Goal: Information Seeking & Learning: Learn about a topic

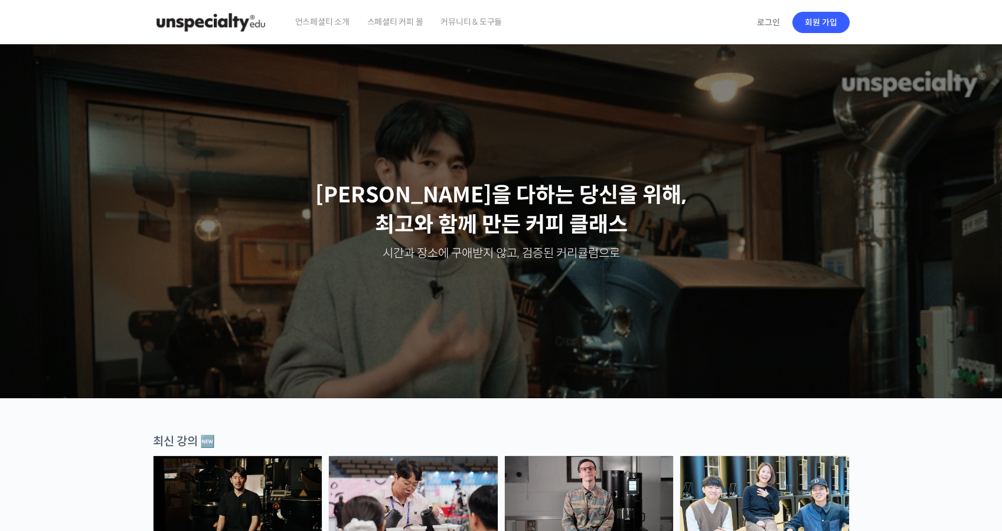
click at [952, 28] on header "언스페셜티 소개 스페셜티 커피 몰 커뮤니티 & 도구들 로그인 회원 가입 Search for: 로그인 회원 가입 언스페셜티 소개 패밀리 사이트 …" at bounding box center [501, 22] width 1002 height 45
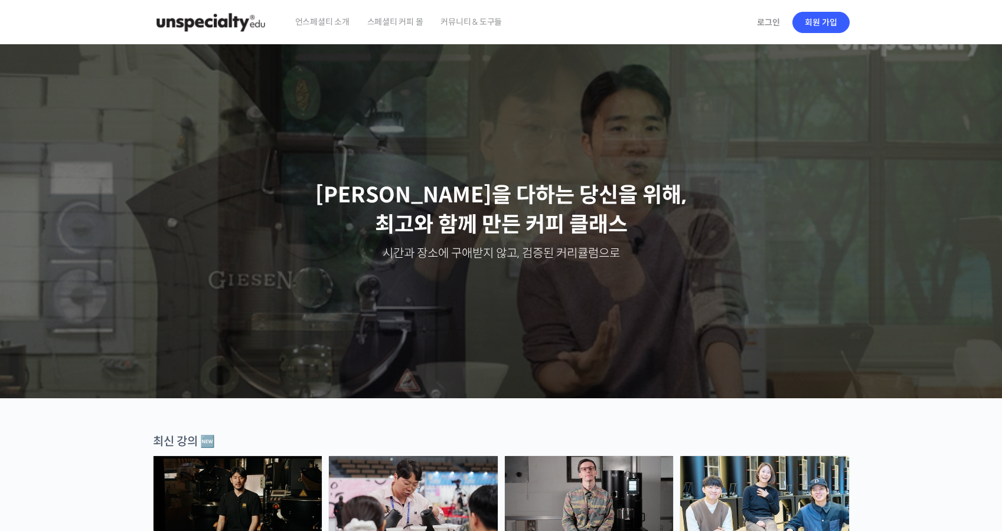
drag, startPoint x: 115, startPoint y: 22, endPoint x: 110, endPoint y: 5, distance: 18.3
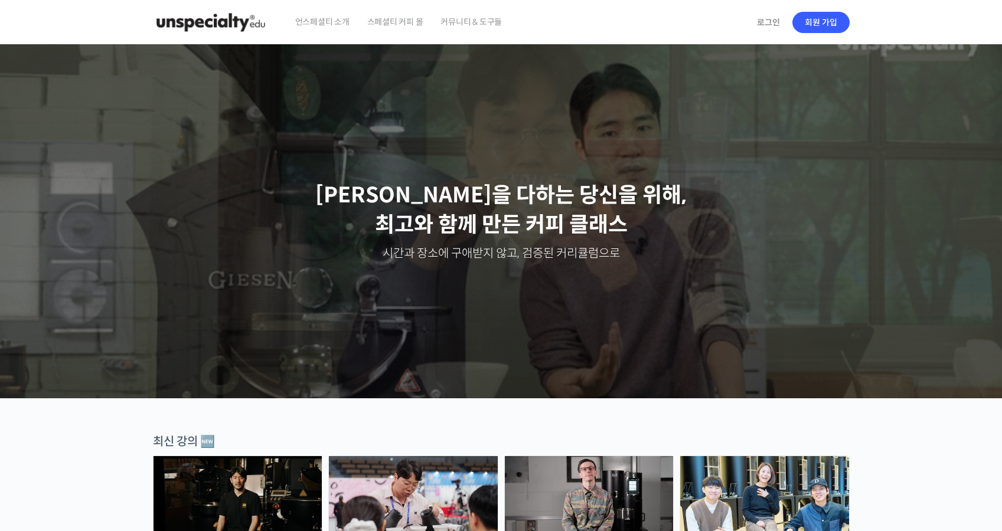
click at [112, 20] on header "언스페셜티 소개 스페셜티 커피 몰 커뮤니티 & 도구들 로그인 회원 가입 Search for: 로그인 회원 가입 언스페셜티 소개 패밀리 사이트 …" at bounding box center [501, 22] width 1002 height 45
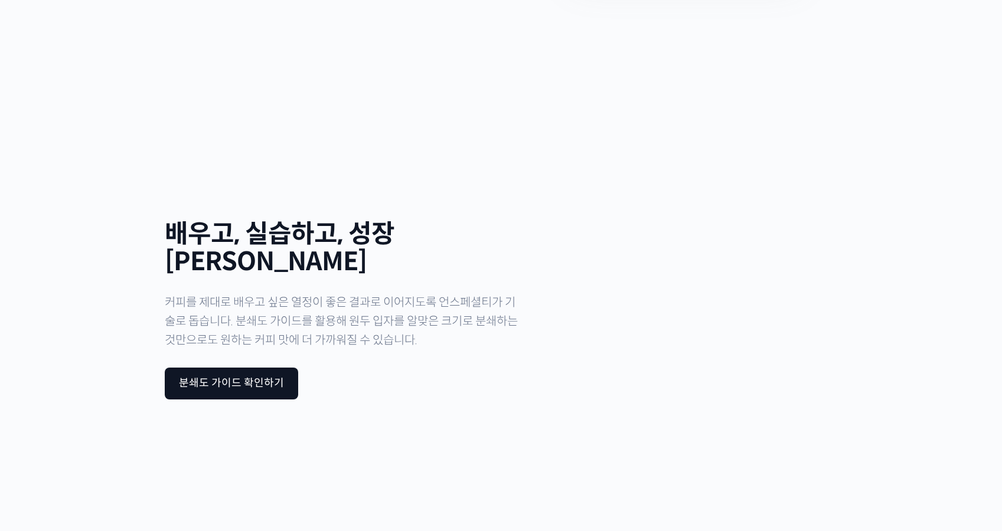
scroll to position [3866, 0]
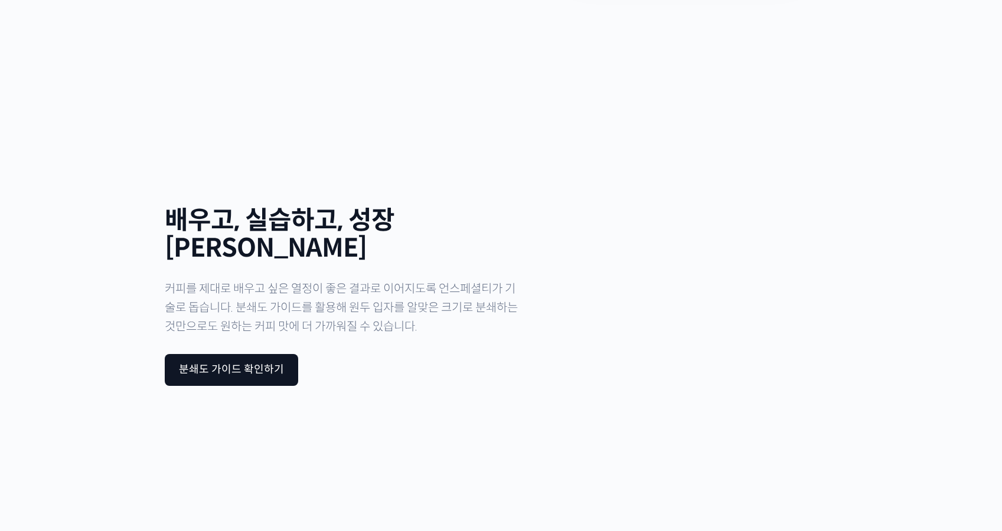
drag, startPoint x: 706, startPoint y: 508, endPoint x: 737, endPoint y: 509, distance: 31.3
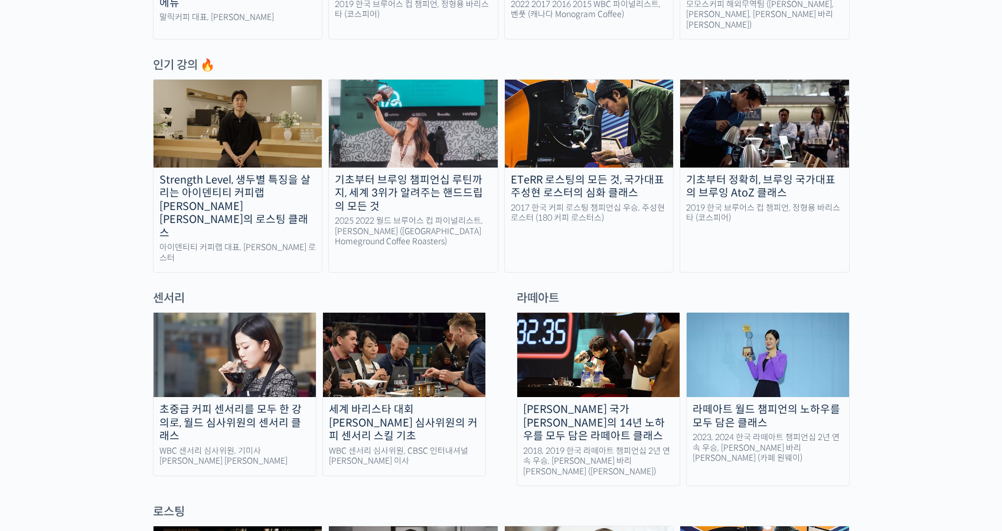
scroll to position [0, 0]
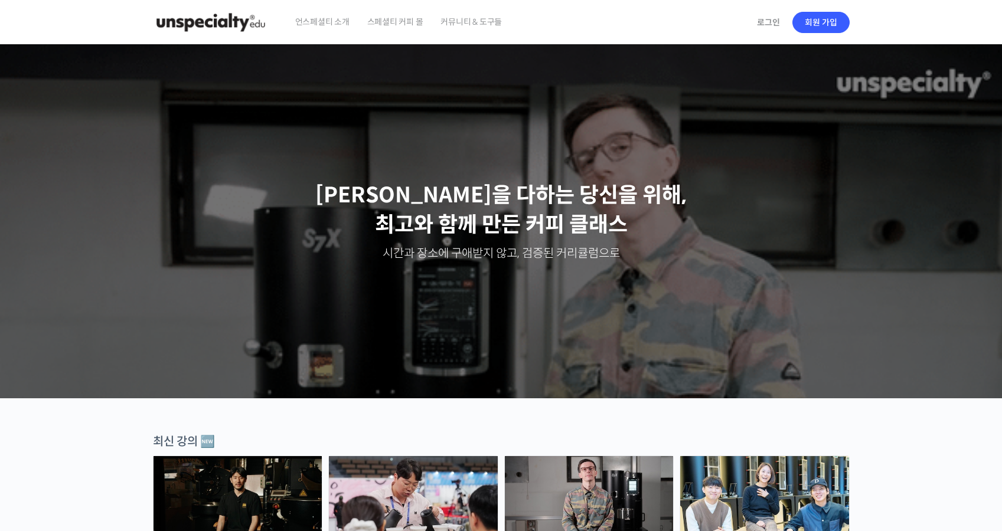
click at [668, 184] on p "[PERSON_NAME]을 다하는 당신을 위해, [PERSON_NAME]와 함께 만든 커피 클래스" at bounding box center [501, 211] width 979 height 60
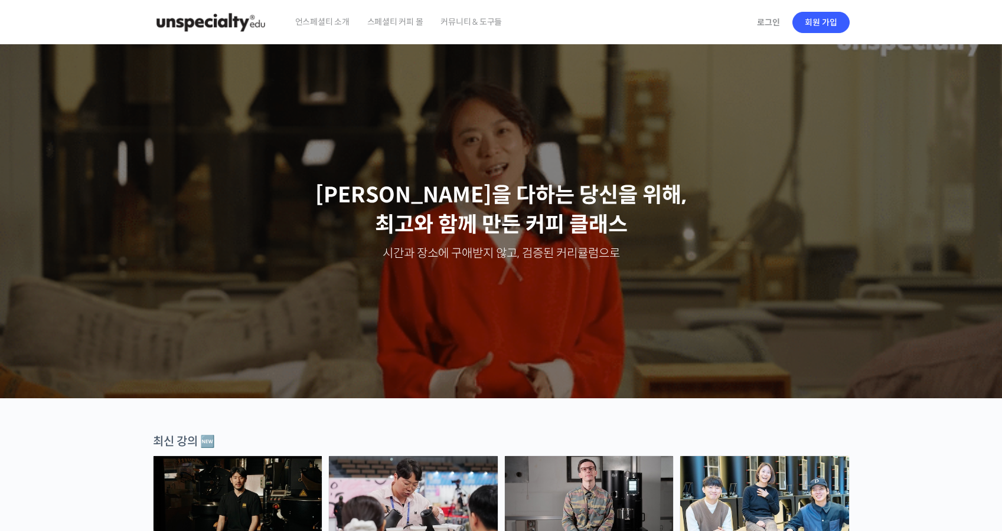
drag, startPoint x: 484, startPoint y: 250, endPoint x: 486, endPoint y: 256, distance: 6.6
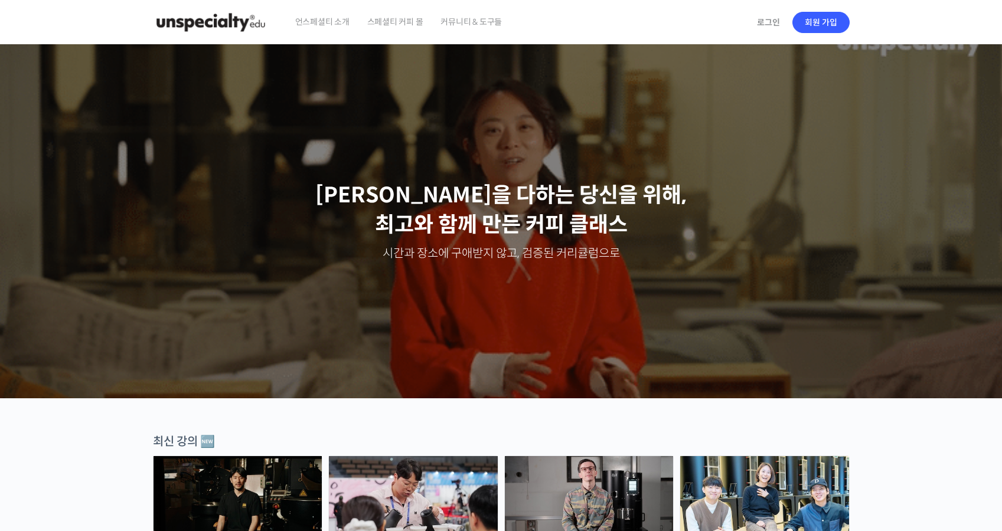
click at [485, 254] on p "시간과 장소에 구애받지 않고, 검증된 커리큘럼으로" at bounding box center [501, 254] width 979 height 17
